Goal: Task Accomplishment & Management: Use online tool/utility

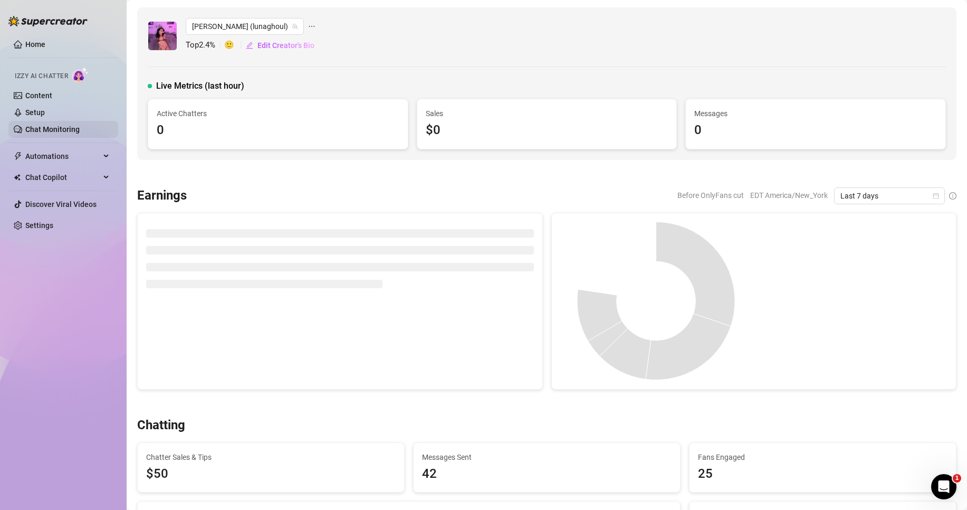
click at [80, 131] on link "Chat Monitoring" at bounding box center [52, 129] width 54 height 8
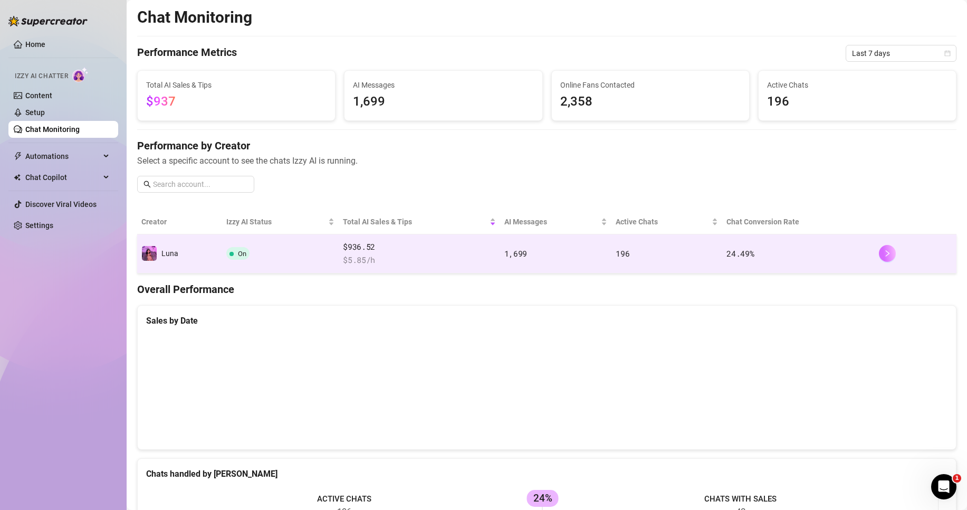
click at [879, 255] on button "button" at bounding box center [887, 253] width 17 height 17
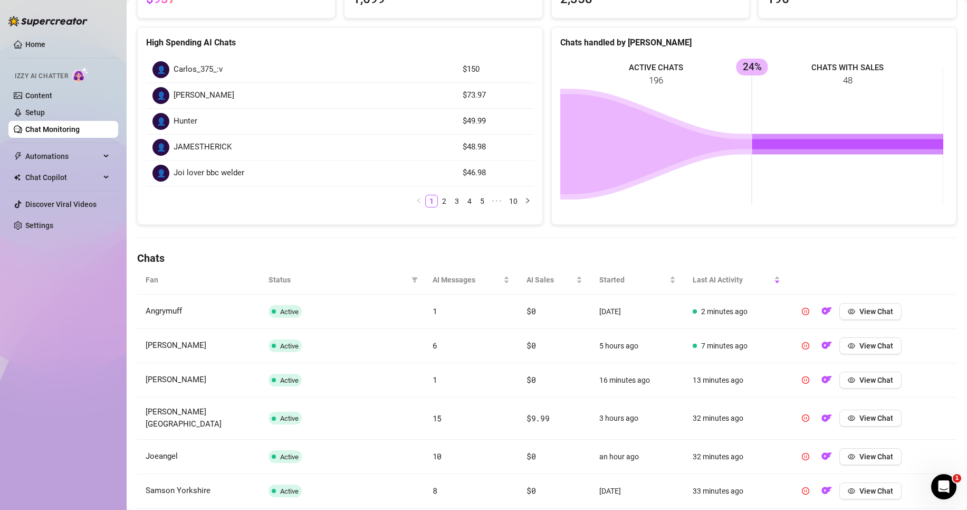
scroll to position [158, 0]
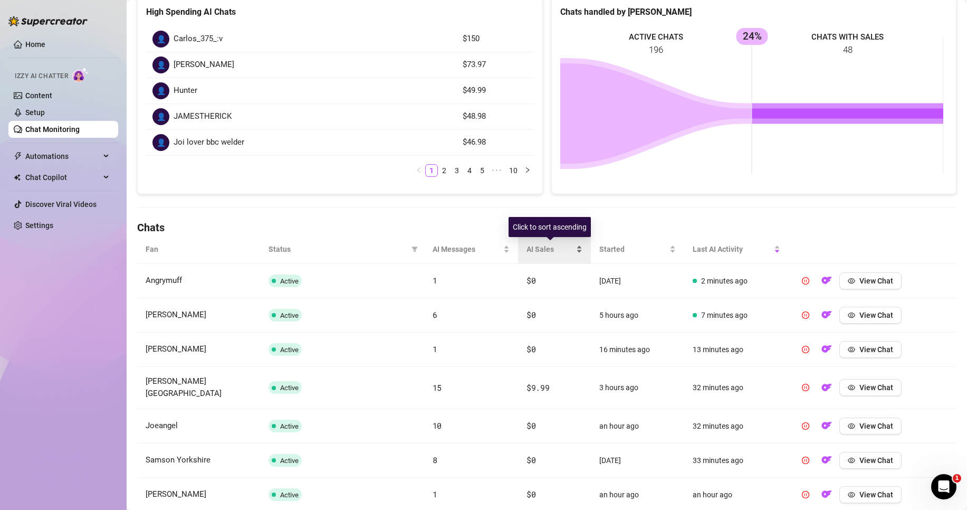
click at [579, 251] on div "AI Sales" at bounding box center [555, 249] width 56 height 12
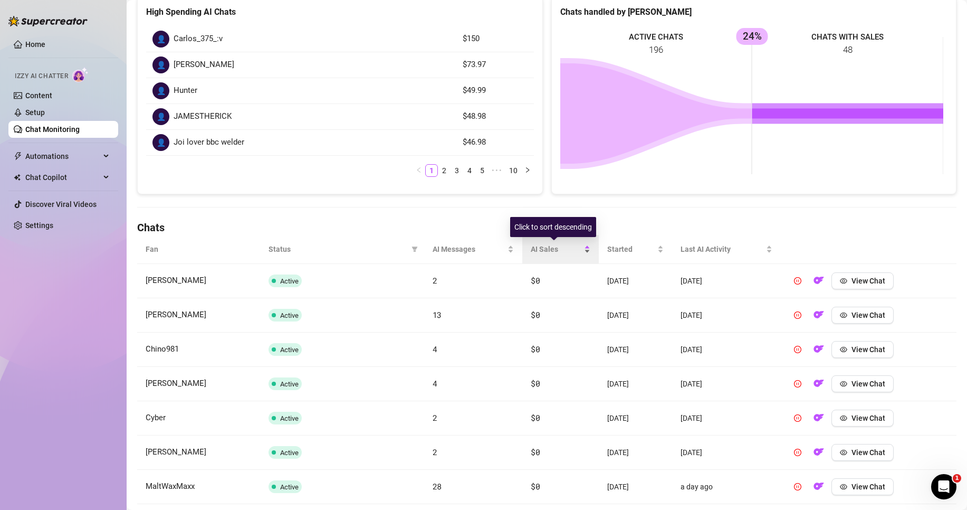
click at [579, 251] on div "AI Sales" at bounding box center [561, 249] width 60 height 12
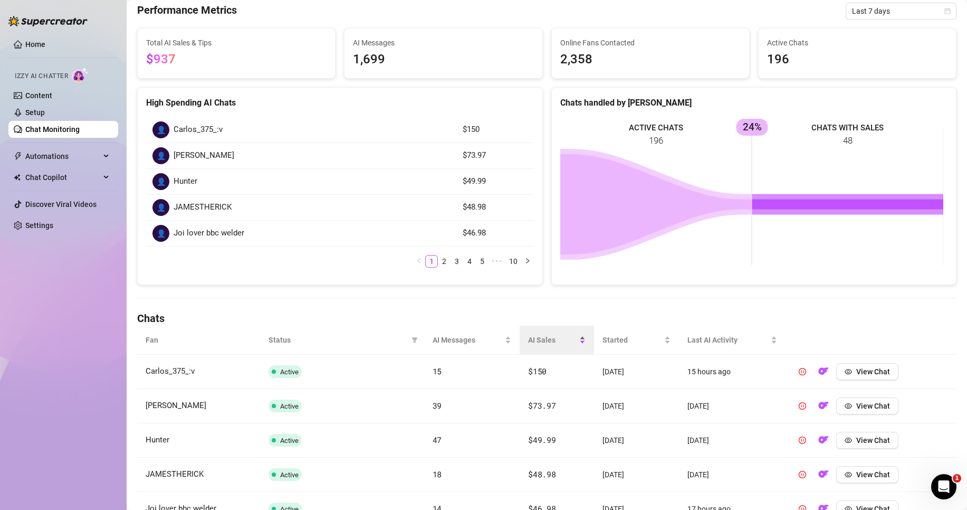
scroll to position [0, 0]
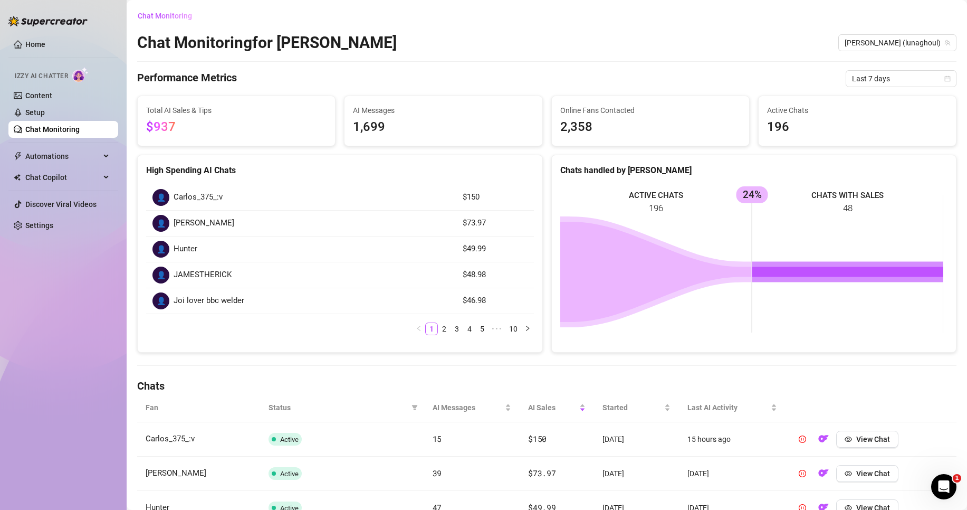
click at [80, 128] on link "Chat Monitoring" at bounding box center [52, 129] width 54 height 8
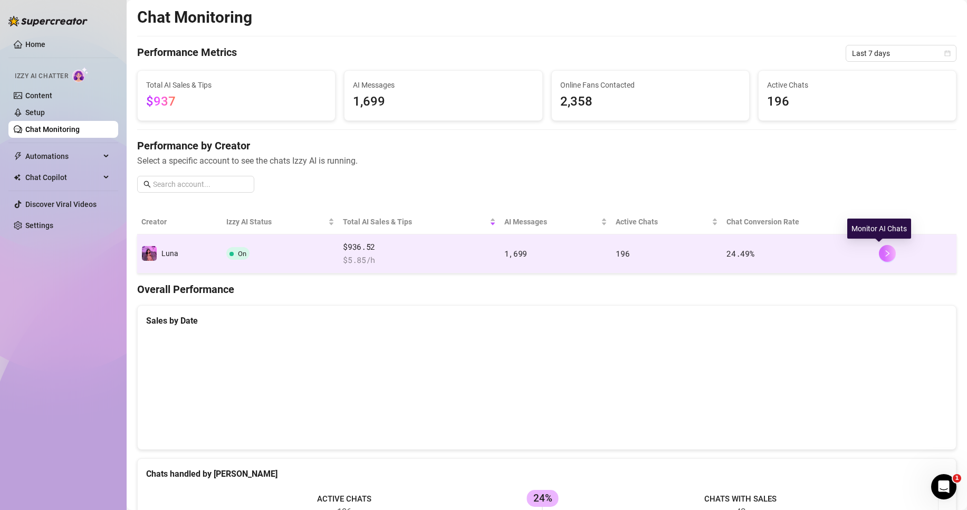
click at [879, 249] on button "button" at bounding box center [887, 253] width 17 height 17
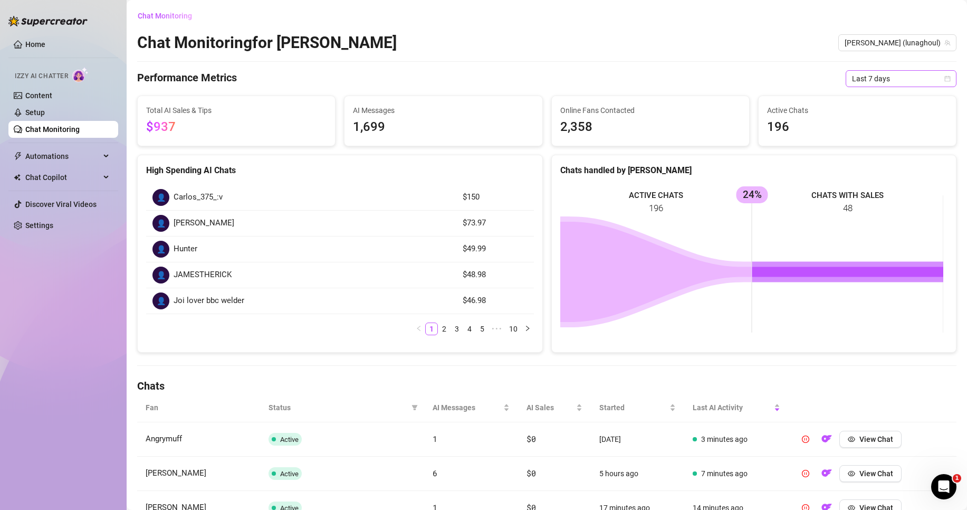
click at [944, 79] on icon "calendar" at bounding box center [947, 78] width 6 height 6
click at [892, 97] on div "Last 24 hours" at bounding box center [892, 100] width 94 height 12
click at [920, 80] on span "Last 24 hours" at bounding box center [901, 79] width 98 height 16
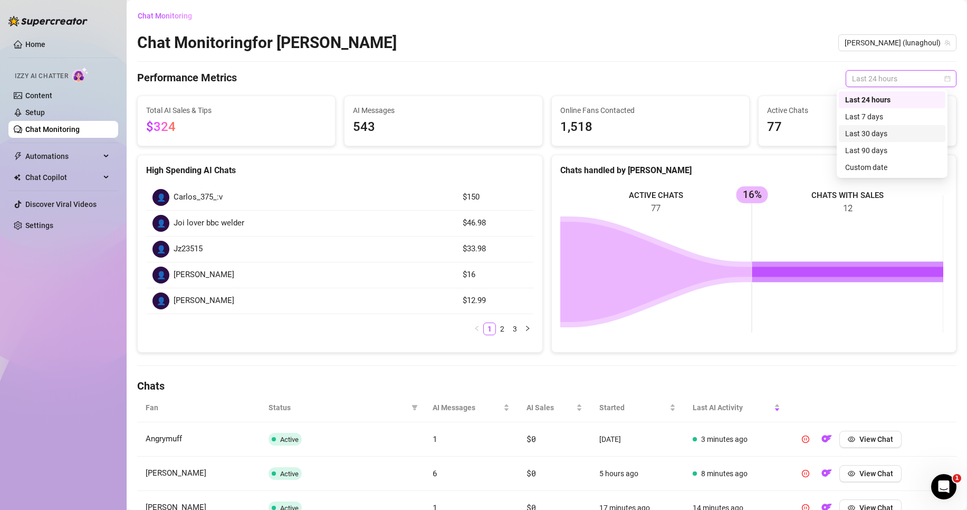
click at [894, 133] on div "Last 30 days" at bounding box center [892, 134] width 94 height 12
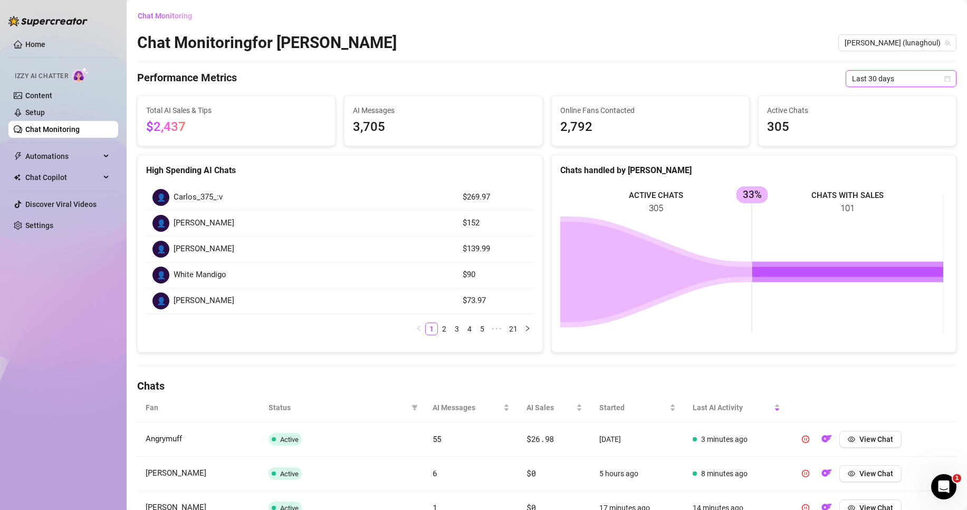
click at [933, 77] on span "Last 30 days" at bounding box center [901, 79] width 98 height 16
click at [888, 103] on div "Last 24 hours" at bounding box center [892, 100] width 94 height 12
click at [925, 83] on span "Last 24 hours" at bounding box center [901, 79] width 98 height 16
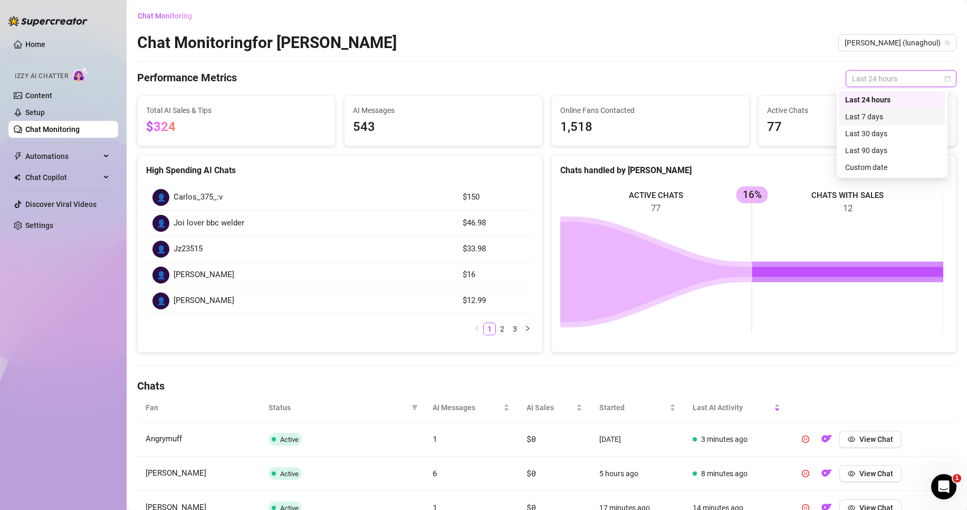
click at [737, 65] on div "Chat Monitoring Chat Monitoring for [PERSON_NAME] [PERSON_NAME] (lunaghoul) Per…" at bounding box center [546, 406] width 819 height 799
